Goal: Navigation & Orientation: Find specific page/section

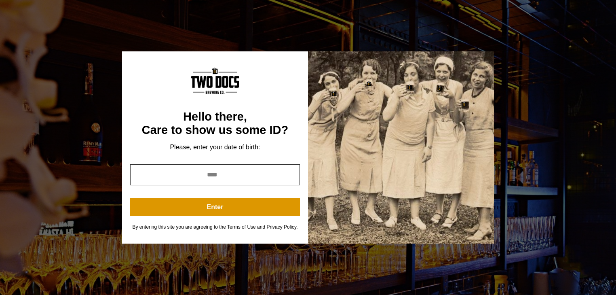
click at [210, 175] on input "year" at bounding box center [215, 174] width 170 height 21
type input "****"
click at [206, 208] on button "Enter" at bounding box center [215, 207] width 170 height 18
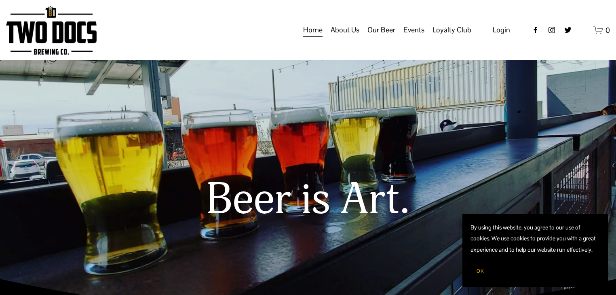
click at [481, 266] on button "OK" at bounding box center [479, 270] width 19 height 15
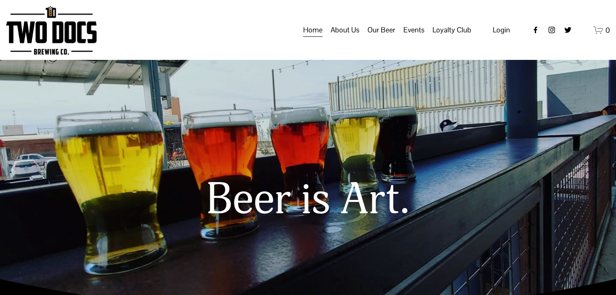
click at [0, 0] on span "Taproom Menu" at bounding box center [0, 0] width 0 height 0
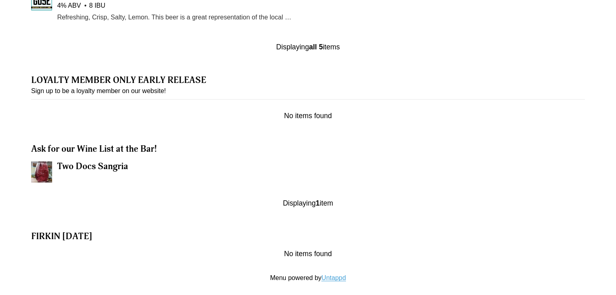
scroll to position [902, 0]
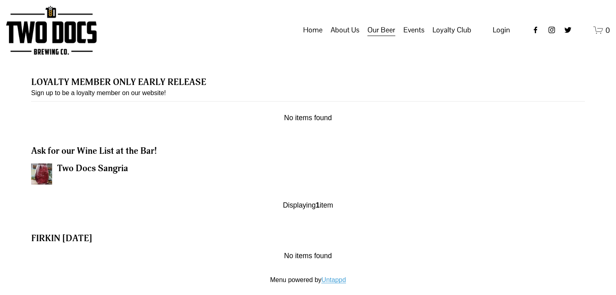
click at [0, 0] on span "Distribution Map" at bounding box center [0, 0] width 0 height 0
click at [0, 0] on span "Loyalty Club" at bounding box center [0, 0] width 0 height 0
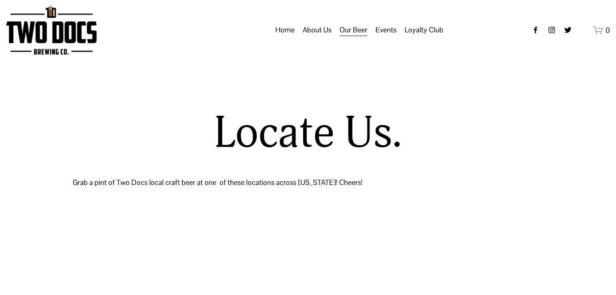
select select "**"
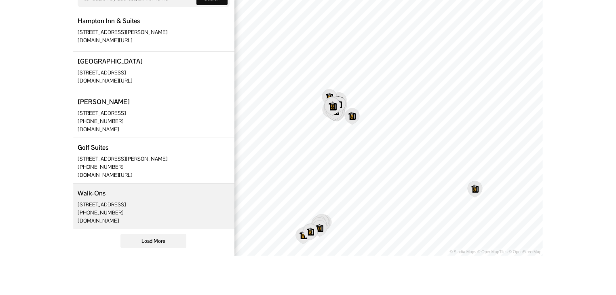
scroll to position [259, 0]
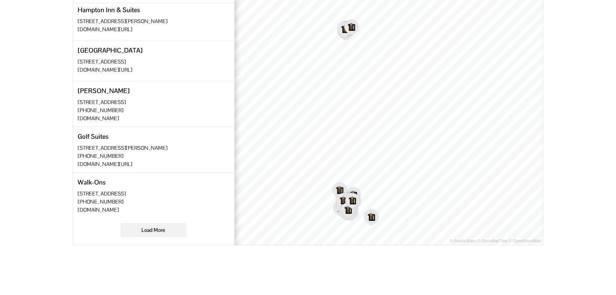
click at [394, 250] on div "Locate Us. Grab a pint of Two Docs local craft beer at one of these locations a…" at bounding box center [308, 48] width 616 height 476
click at [381, 257] on div "Locate Us. Grab a pint of Two Docs local craft beer at one of these locations a…" at bounding box center [308, 48] width 616 height 476
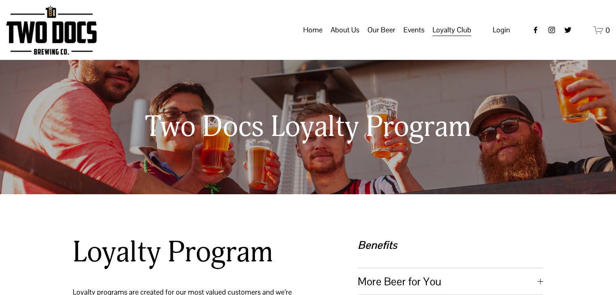
click at [0, 0] on span "Our Mission" at bounding box center [0, 0] width 0 height 0
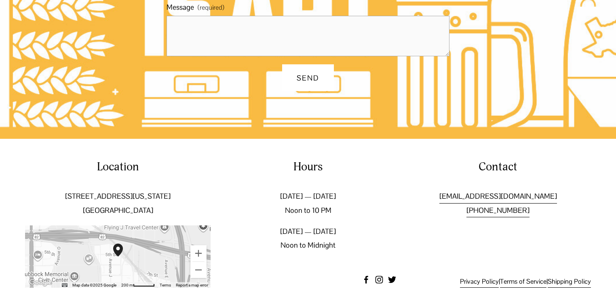
scroll to position [649, 0]
